Goal: Navigation & Orientation: Find specific page/section

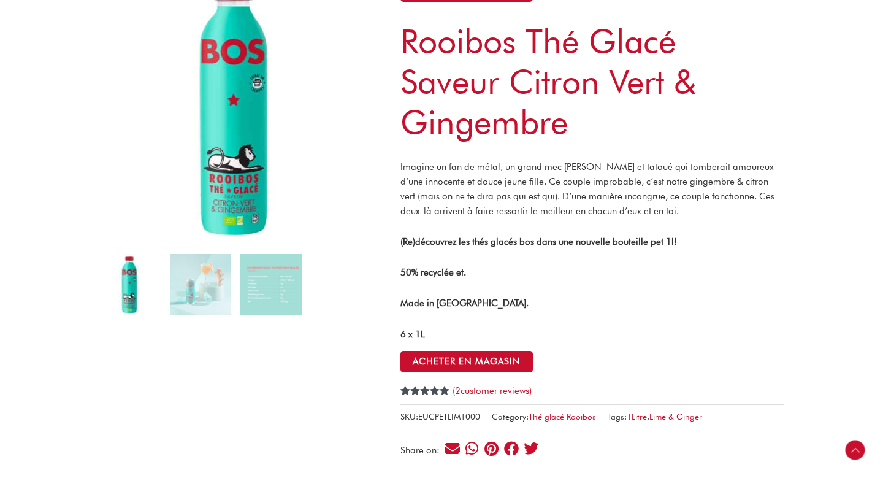
scroll to position [37, 0]
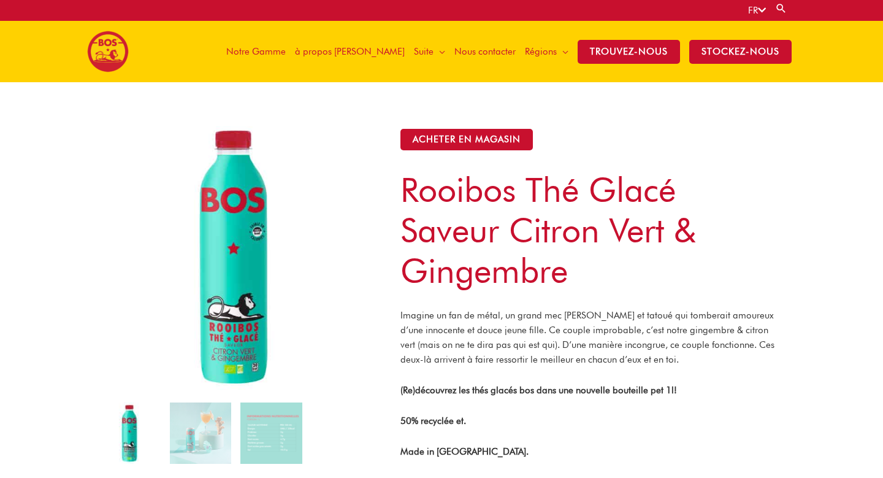
click at [749, 7] on link "FR" at bounding box center [757, 10] width 18 height 11
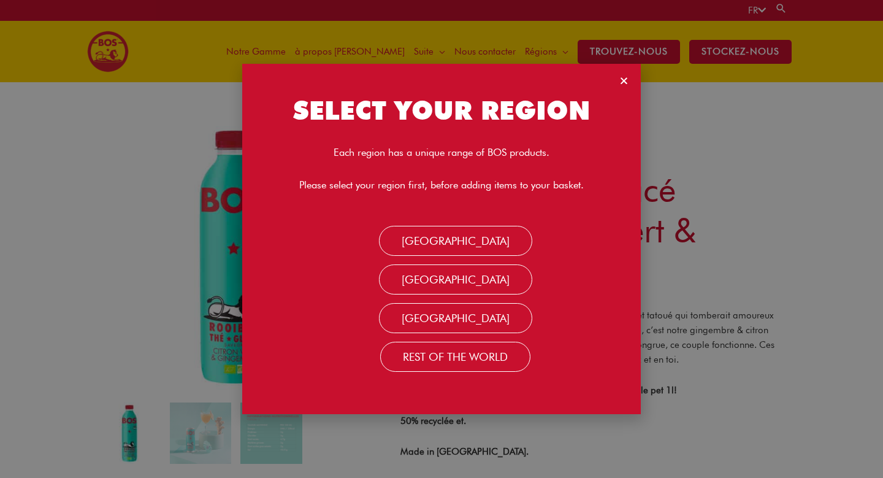
click at [621, 83] on icon "Close" at bounding box center [623, 80] width 9 height 9
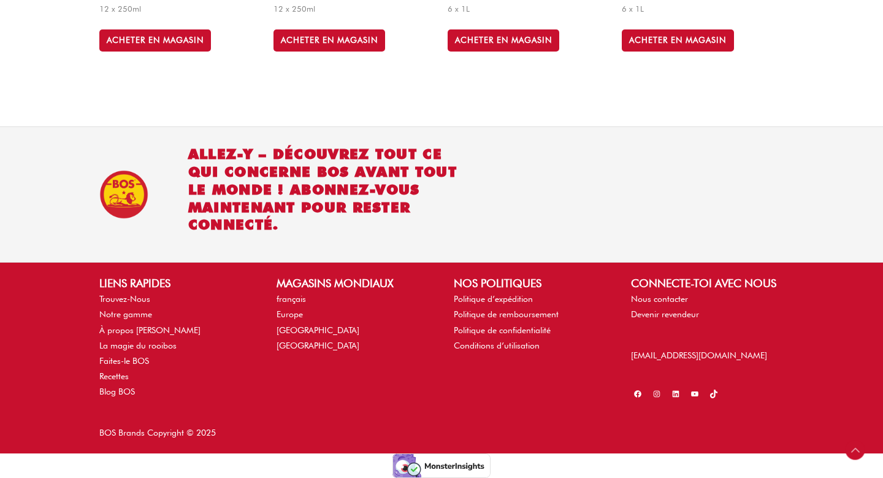
scroll to position [979, 0]
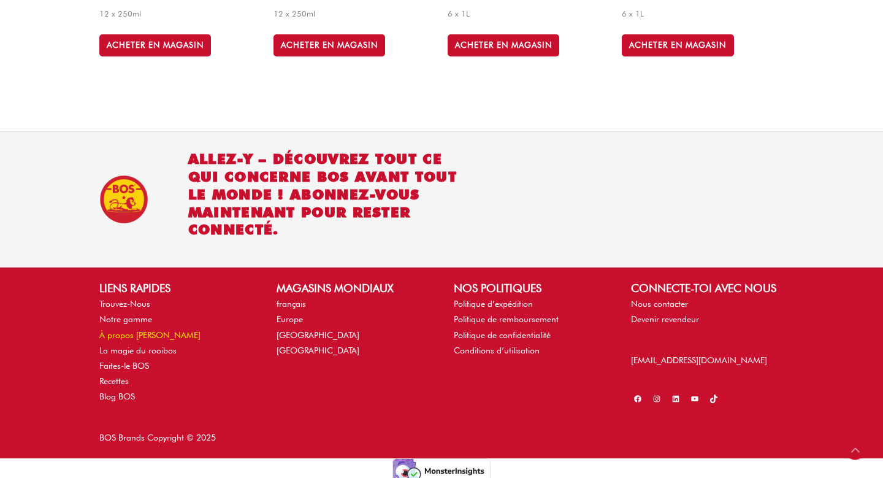
click at [130, 333] on link "À propos [PERSON_NAME]" at bounding box center [149, 335] width 101 height 10
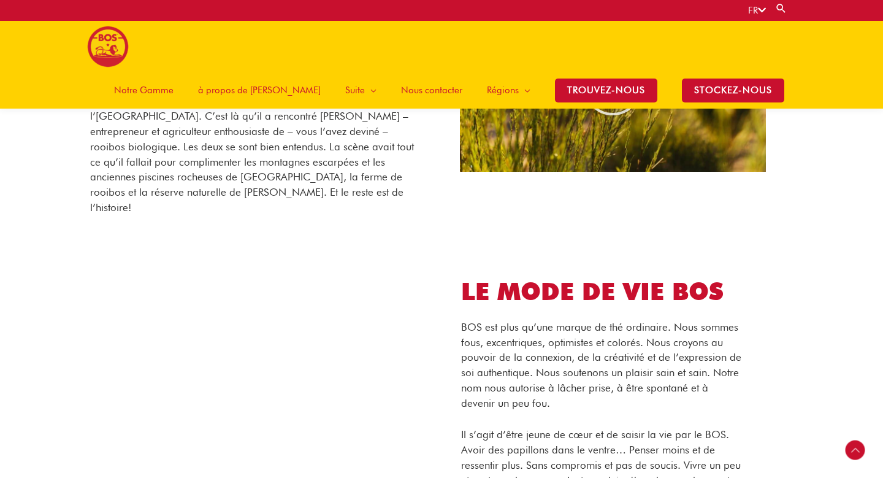
scroll to position [359, 0]
